Goal: Transaction & Acquisition: Purchase product/service

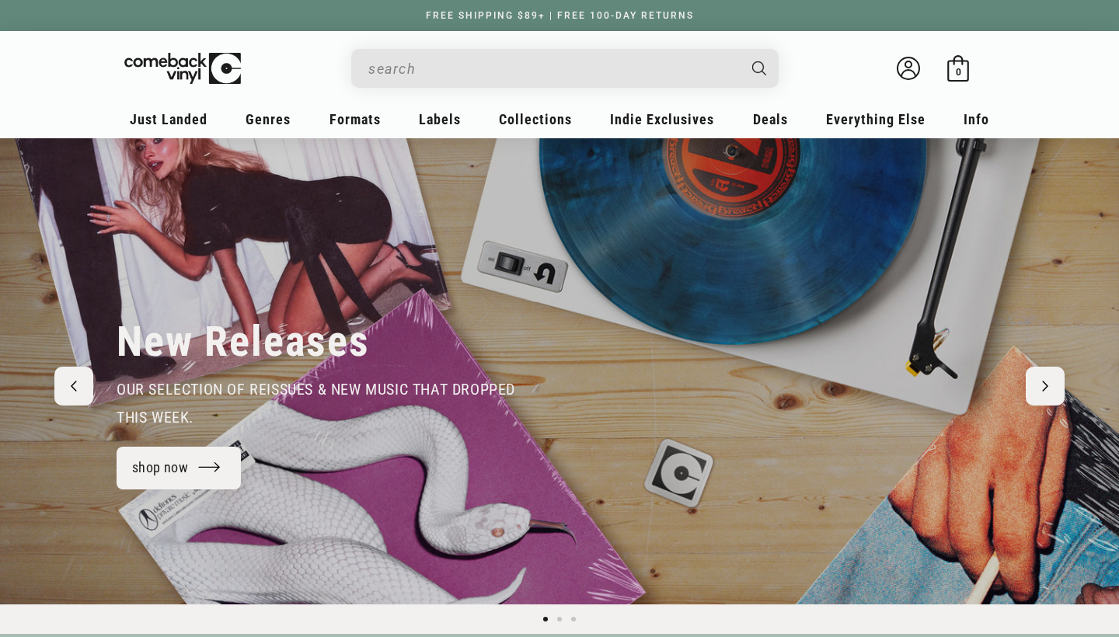
click at [462, 57] on input "When autocomplete results are available use up and down arrows to review and en…" at bounding box center [552, 69] width 368 height 32
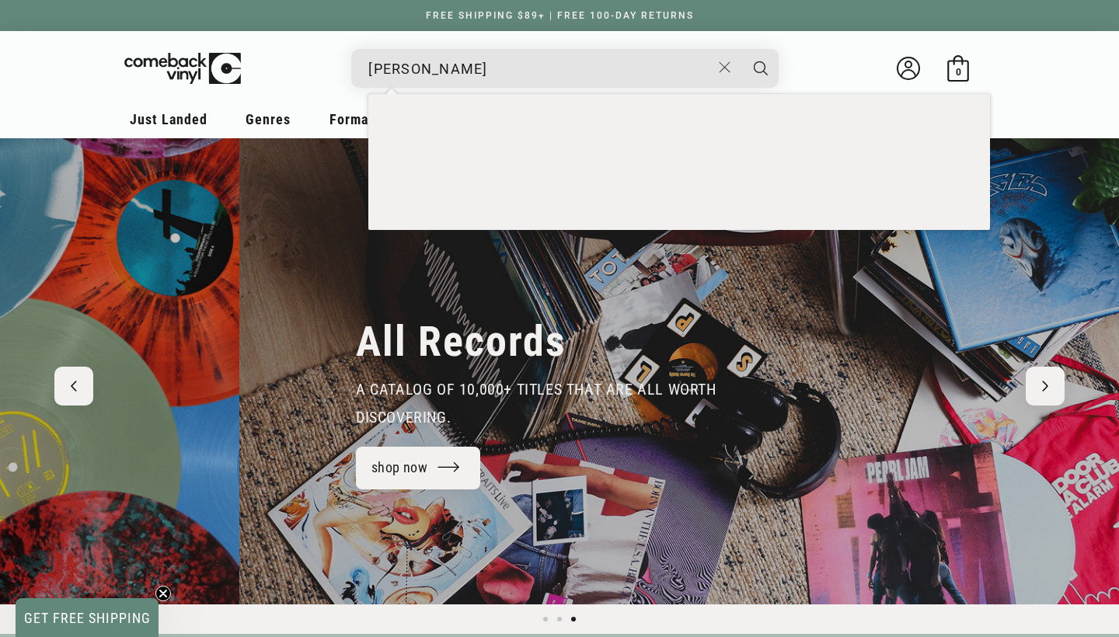
scroll to position [0, 2238]
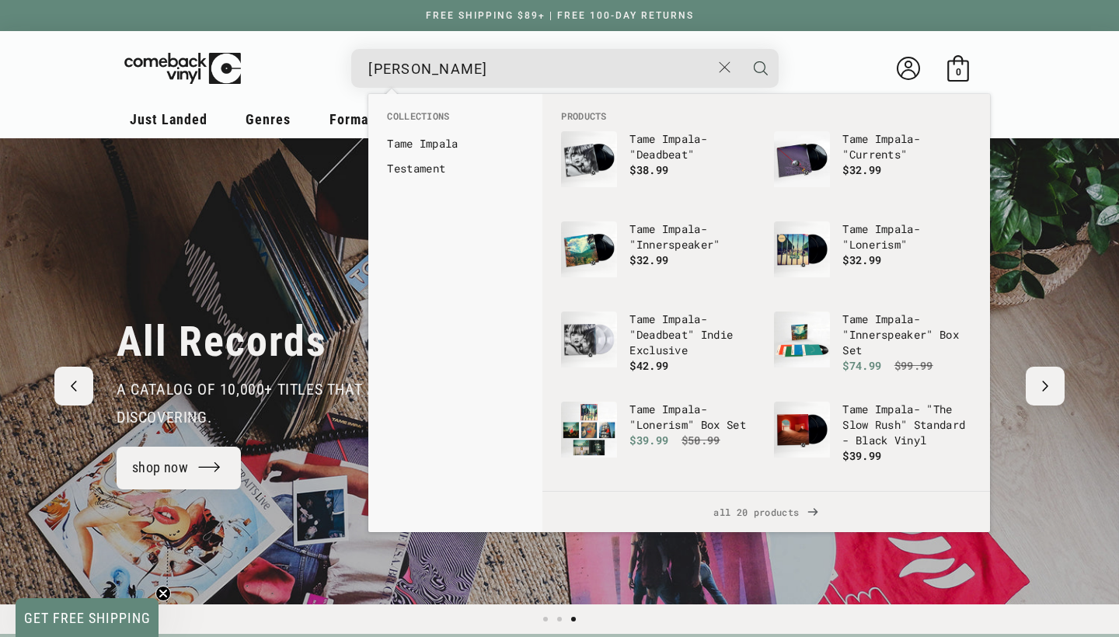
type input "[PERSON_NAME]"
click at [758, 68] on icon "Search" at bounding box center [761, 68] width 14 height 14
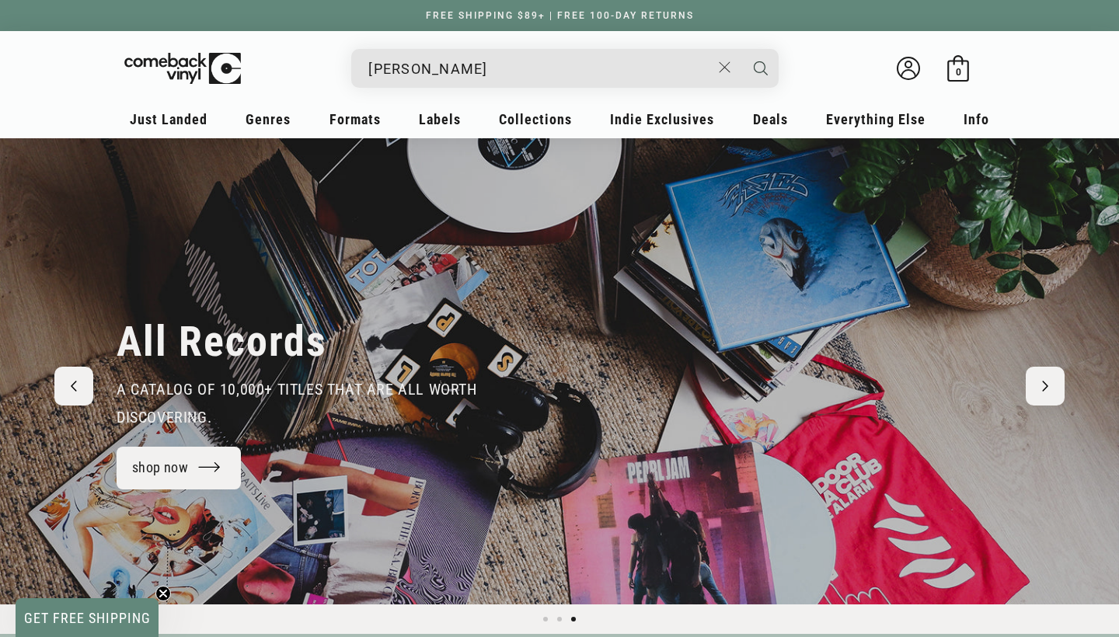
click at [758, 68] on icon "Search" at bounding box center [761, 68] width 14 height 14
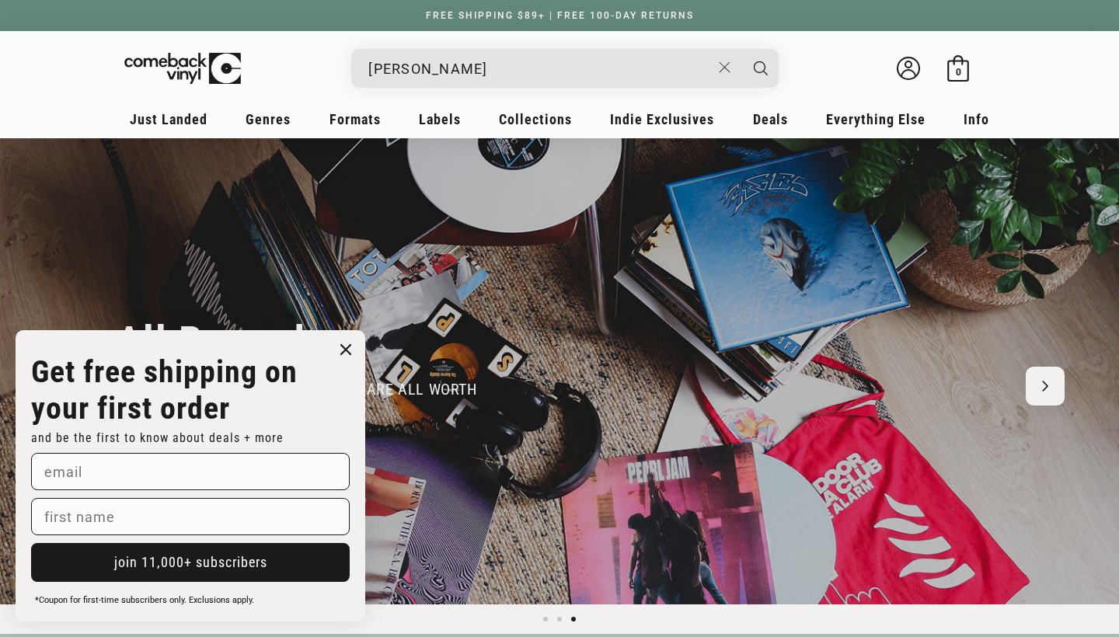
scroll to position [0, 0]
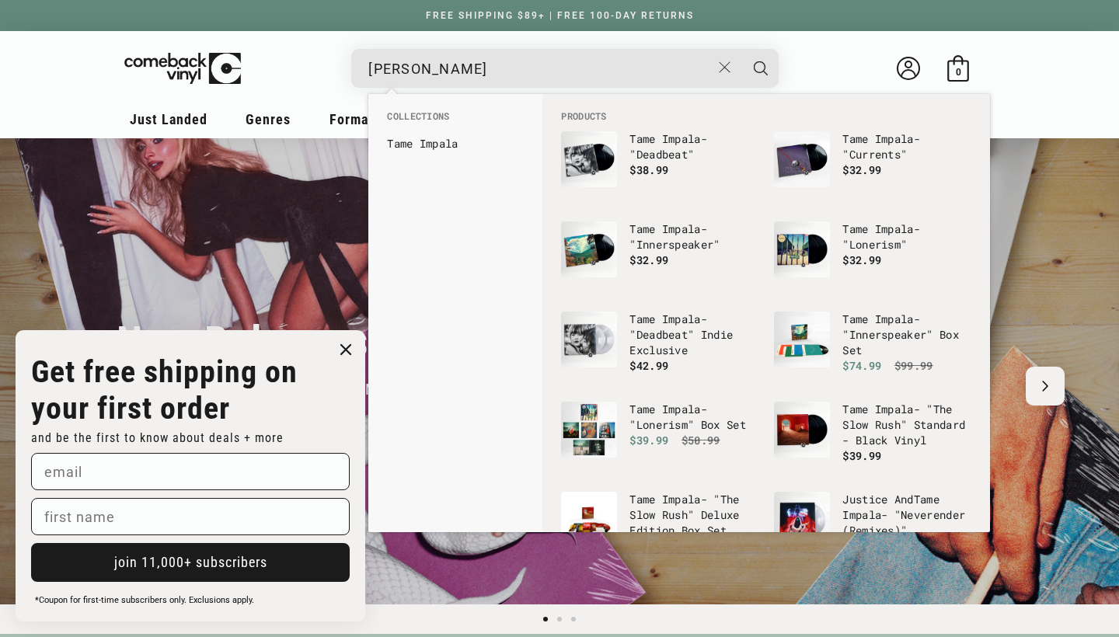
click at [762, 57] on button "Search" at bounding box center [760, 68] width 39 height 39
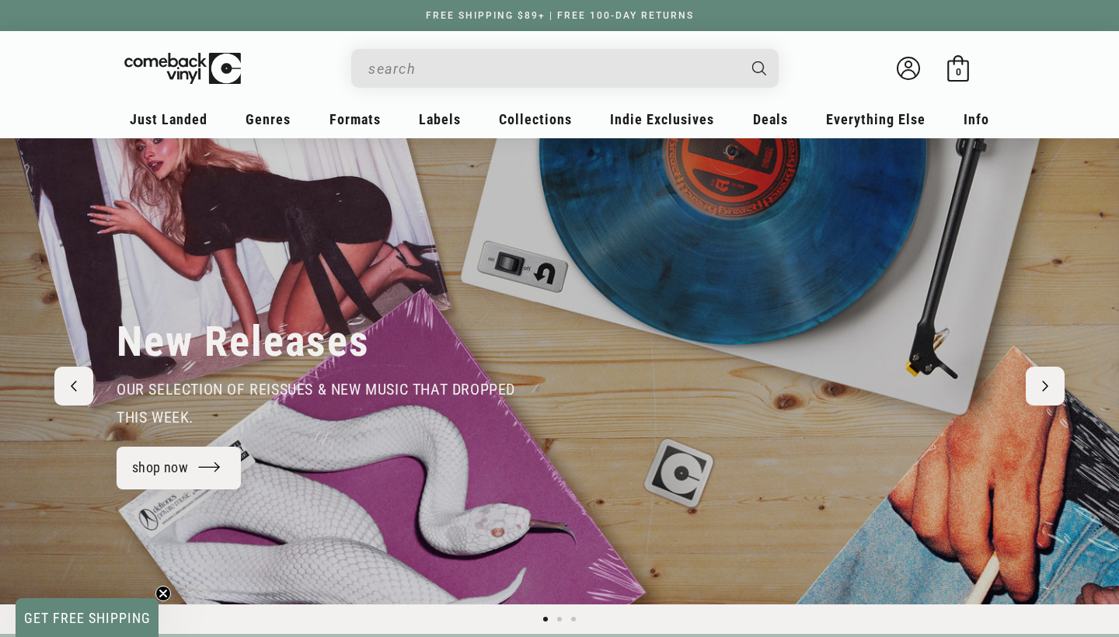
click at [625, 68] on input "When autocomplete results are available use up and down arrows to review and en…" at bounding box center [552, 69] width 368 height 32
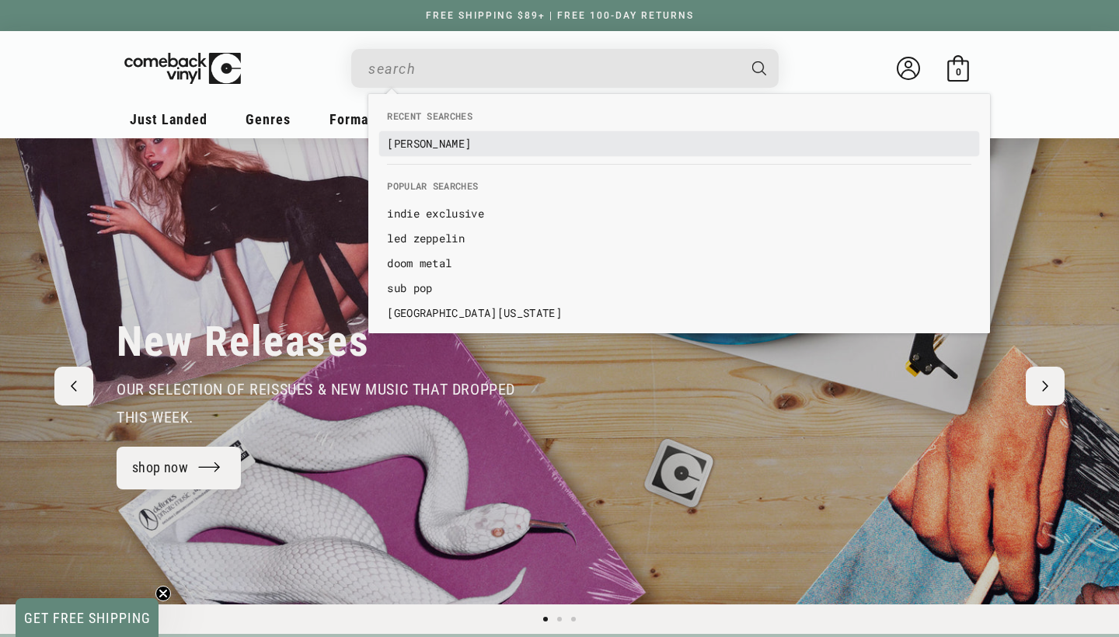
click at [389, 139] on link "[PERSON_NAME]" at bounding box center [679, 144] width 584 height 16
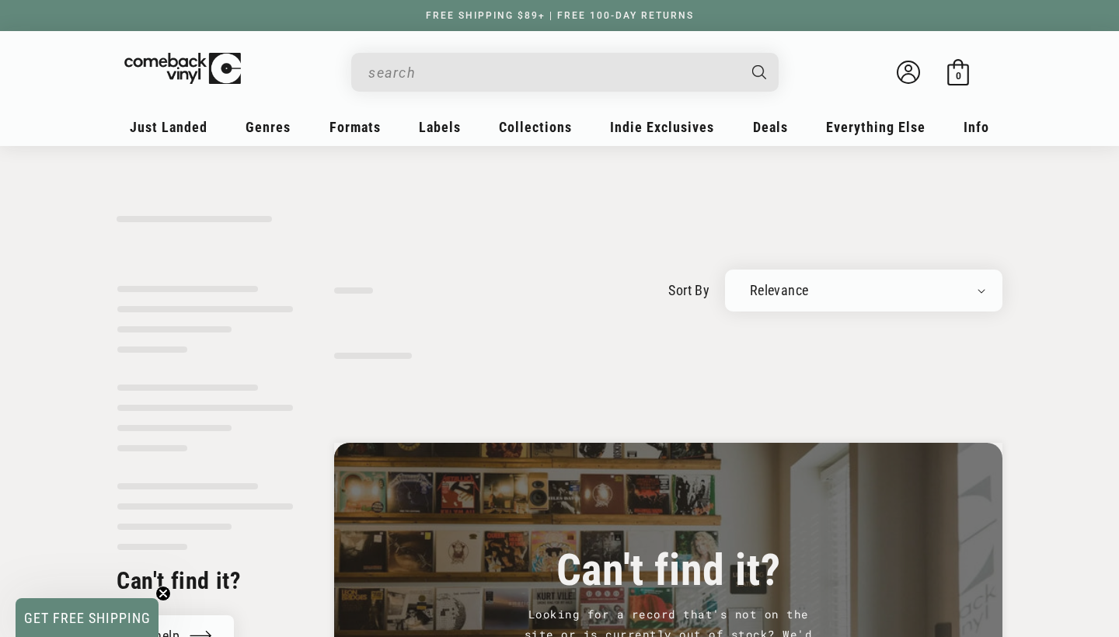
scroll to position [-1, 0]
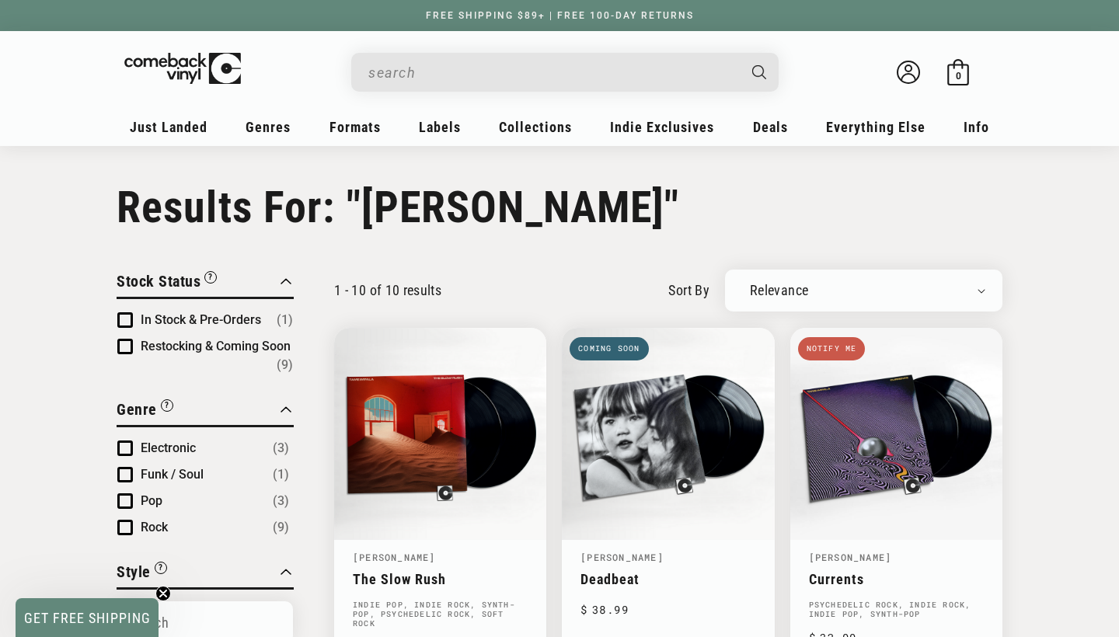
type input "[PERSON_NAME]"
